Goal: Task Accomplishment & Management: Manage account settings

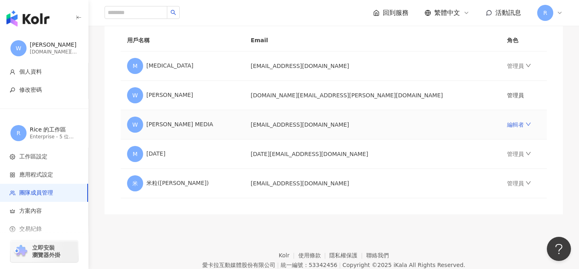
click at [507, 127] on link "編輯者" at bounding box center [519, 125] width 24 height 6
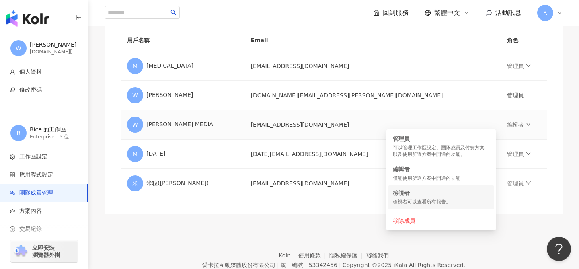
click at [422, 188] on li "檢視者 檢視者可以查看所有報告。" at bounding box center [441, 197] width 106 height 24
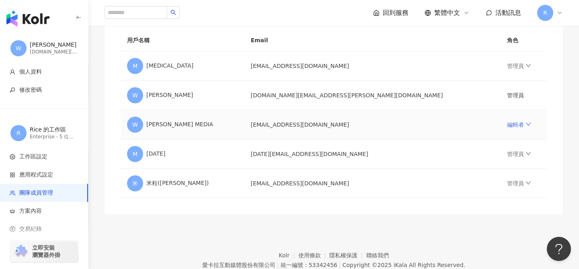
click at [526, 126] on icon "down" at bounding box center [529, 125] width 6 height 6
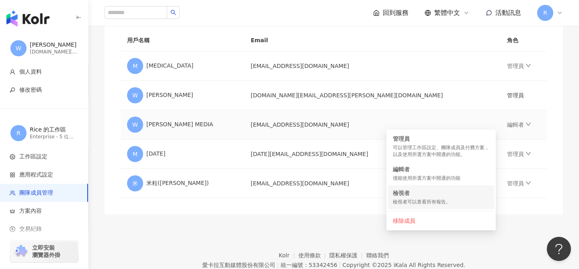
click at [410, 199] on div "檢視者可以查看所有報告。" at bounding box center [441, 202] width 97 height 7
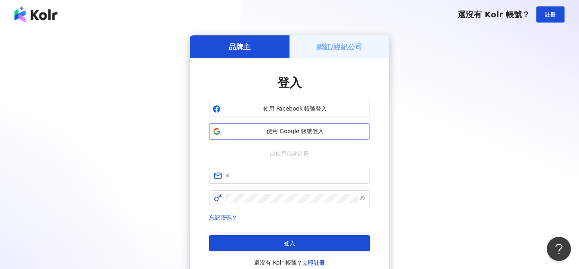
click at [271, 130] on span "使用 Google 帳號登入" at bounding box center [295, 132] width 142 height 8
